Goal: Task Accomplishment & Management: Manage account settings

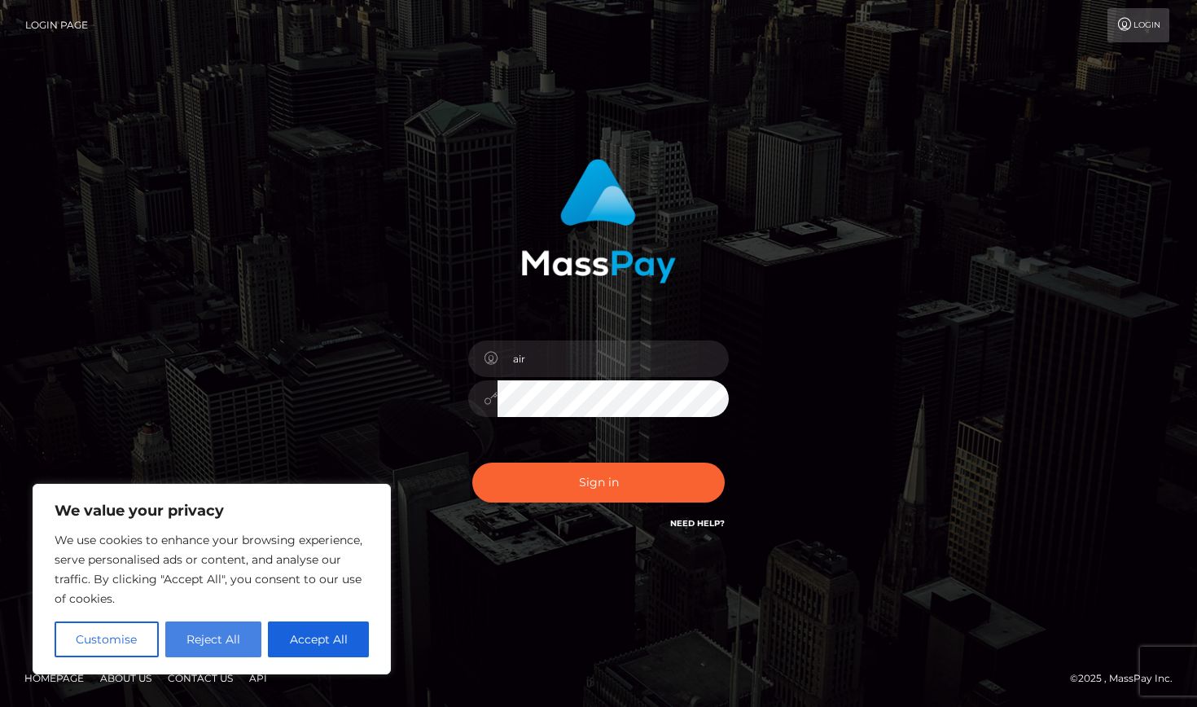
click at [252, 634] on button "Reject All" at bounding box center [213, 639] width 97 height 36
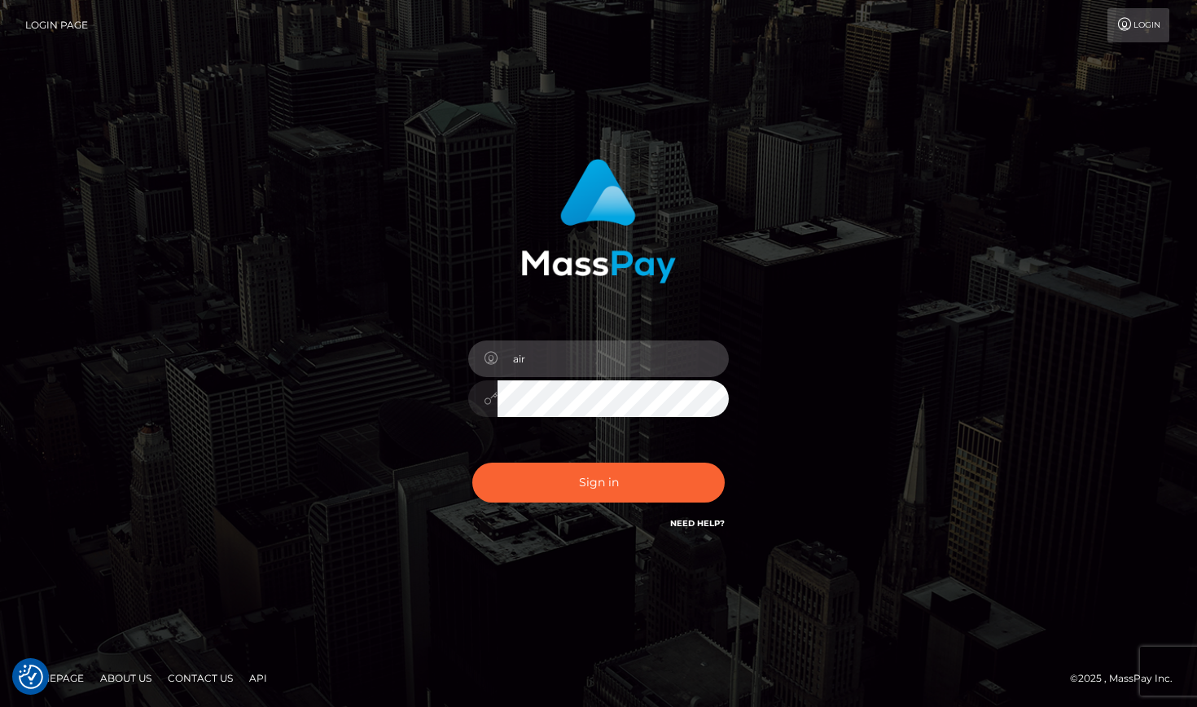
click at [626, 353] on input "air" at bounding box center [612, 358] width 231 height 37
type input "[EMAIL_ADDRESS][DOMAIN_NAME]"
click at [598, 482] on button "Sign in" at bounding box center [598, 482] width 252 height 40
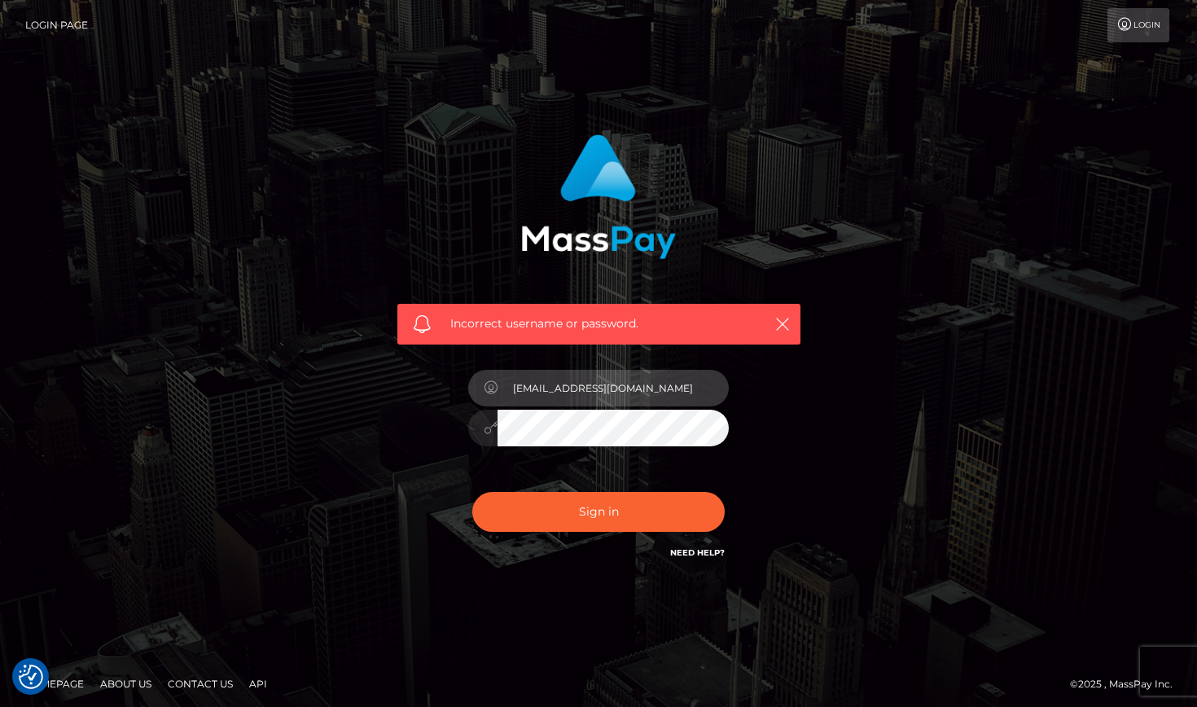
click at [607, 389] on input "[EMAIL_ADDRESS][DOMAIN_NAME]" at bounding box center [612, 388] width 231 height 37
type input "[EMAIL_ADDRESS][DOMAIN_NAME]"
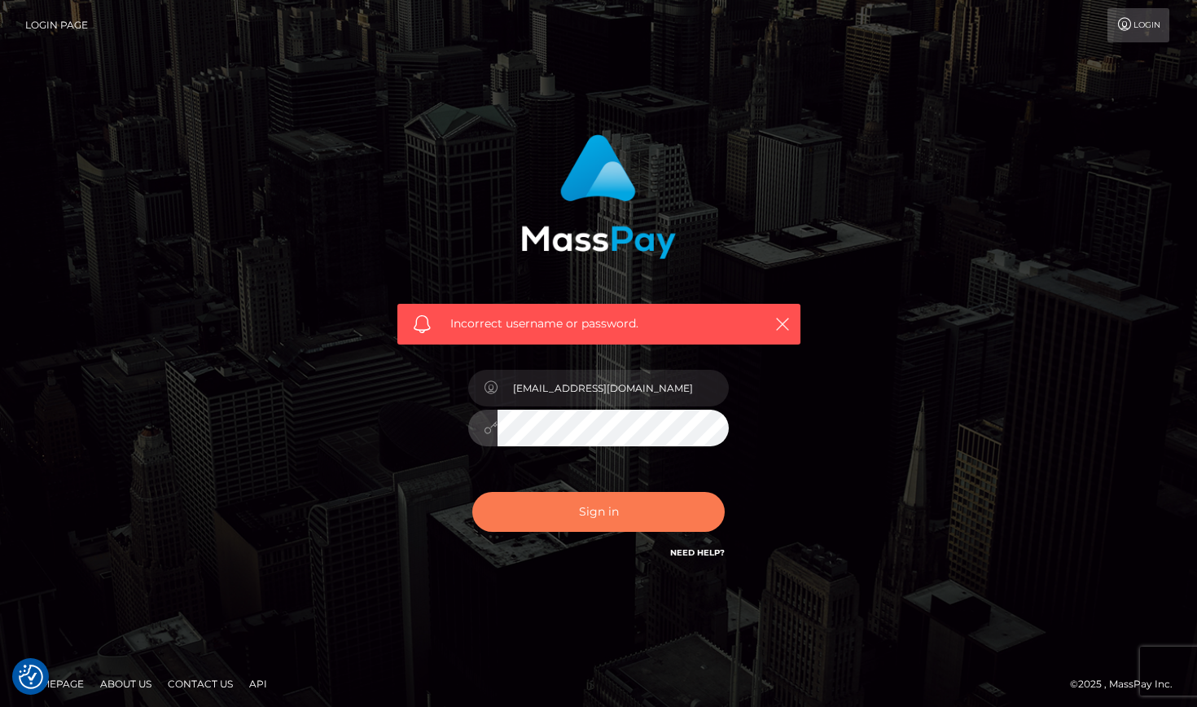
click at [682, 519] on button "Sign in" at bounding box center [598, 512] width 252 height 40
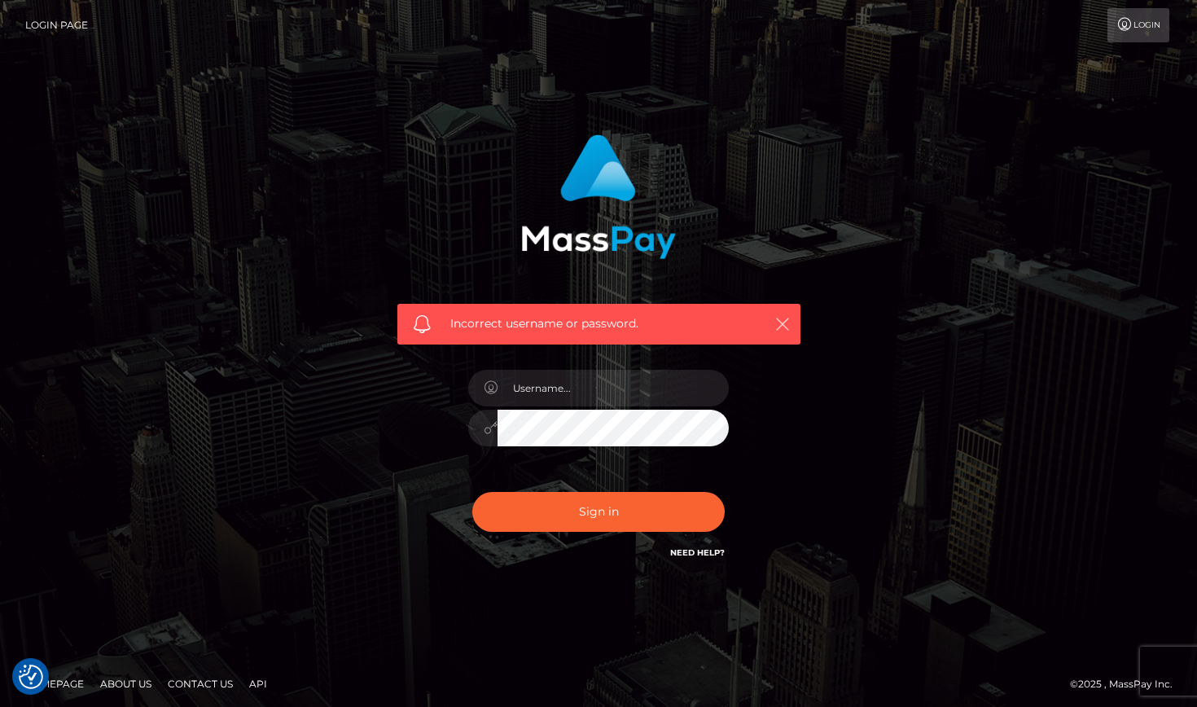
click at [775, 329] on icon "button" at bounding box center [782, 324] width 16 height 16
click at [782, 318] on icon "button" at bounding box center [782, 324] width 16 height 16
click at [783, 330] on icon "button" at bounding box center [782, 324] width 16 height 16
click at [46, 20] on link "Login Page" at bounding box center [56, 25] width 63 height 34
